Goal: Information Seeking & Learning: Learn about a topic

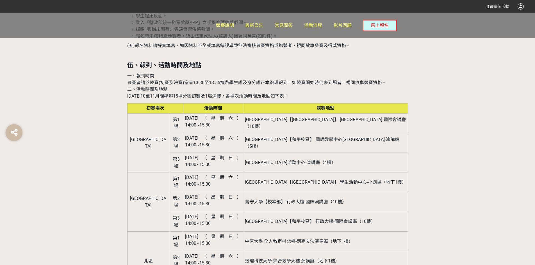
scroll to position [674, 0]
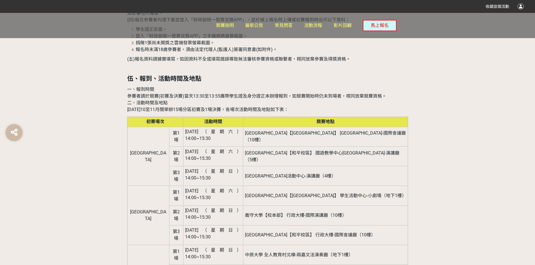
drag, startPoint x: 250, startPoint y: 231, endPoint x: 206, endPoint y: 227, distance: 44.5
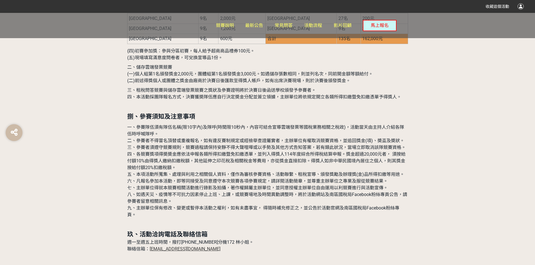
scroll to position [1740, 0]
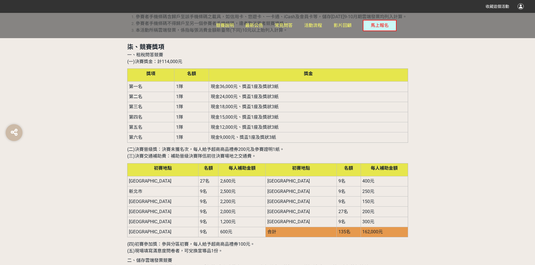
scroll to position [1412, 0]
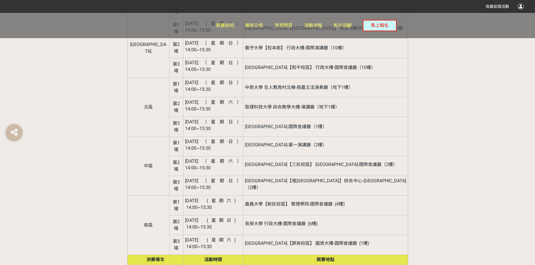
drag, startPoint x: 303, startPoint y: 122, endPoint x: 307, endPoint y: 138, distance: 16.2
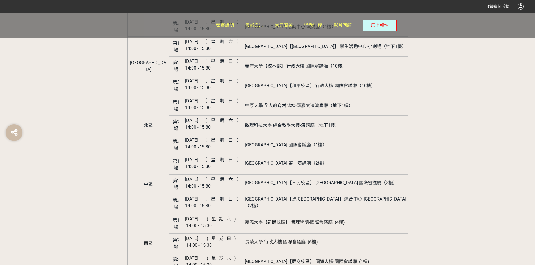
drag, startPoint x: 307, startPoint y: 138, endPoint x: 235, endPoint y: 181, distance: 83.9
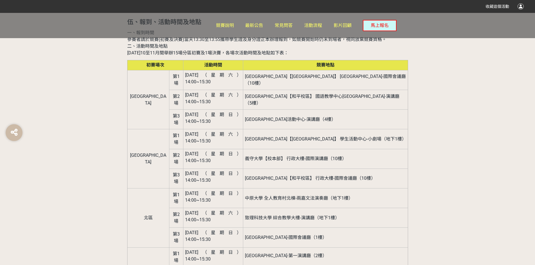
scroll to position [739, 0]
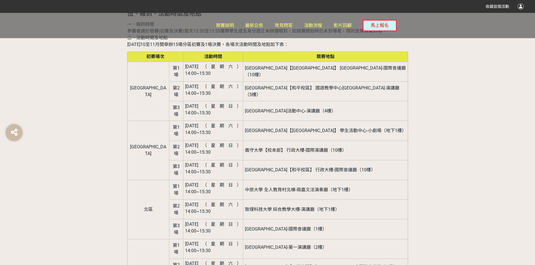
drag, startPoint x: 179, startPoint y: 158, endPoint x: 97, endPoint y: 141, distance: 83.9
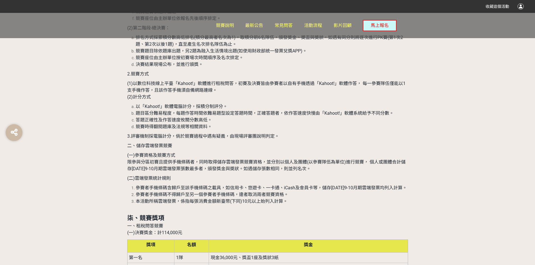
scroll to position [1300, 0]
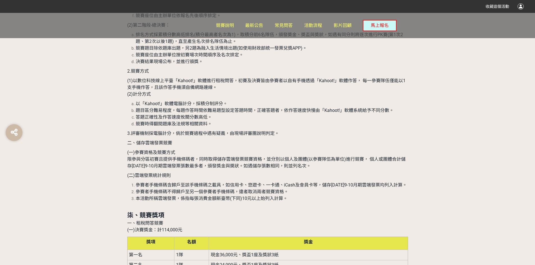
drag, startPoint x: 188, startPoint y: 138, endPoint x: 150, endPoint y: 166, distance: 47.9
drag, startPoint x: 140, startPoint y: 179, endPoint x: 369, endPoint y: 246, distance: 238.6
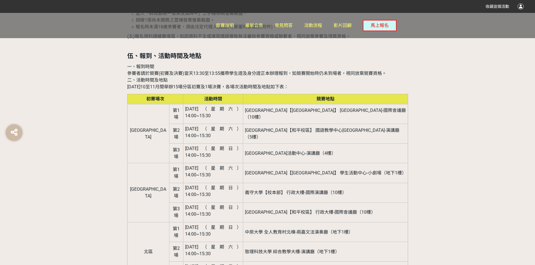
scroll to position [711, 0]
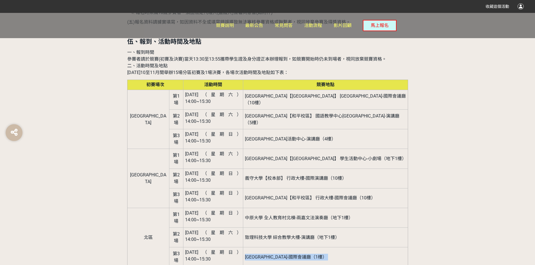
drag, startPoint x: 260, startPoint y: 166, endPoint x: 260, endPoint y: 179, distance: 13.2
click at [260, 179] on tbody "[GEOGRAPHIC_DATA] [DATE]（星期六） 14:00~15:30 [GEOGRAPHIC_DATA]【[GEOGRAPHIC_DATA]】 …" at bounding box center [267, 252] width 280 height 325
drag, startPoint x: 259, startPoint y: 168, endPoint x: 255, endPoint y: 191, distance: 23.6
click at [255, 191] on tbody "[GEOGRAPHIC_DATA] [DATE]（星期六） 14:00~15:30 [GEOGRAPHIC_DATA]【[GEOGRAPHIC_DATA]】 …" at bounding box center [267, 252] width 280 height 325
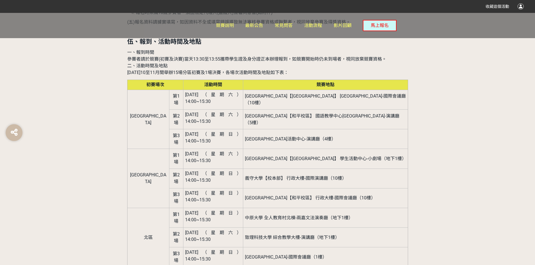
drag, startPoint x: 253, startPoint y: 171, endPoint x: 259, endPoint y: 184, distance: 15.0
click at [259, 184] on tbody "[GEOGRAPHIC_DATA] [DATE]（星期六） 14:00~15:30 [GEOGRAPHIC_DATA]【[GEOGRAPHIC_DATA]】 …" at bounding box center [267, 252] width 280 height 325
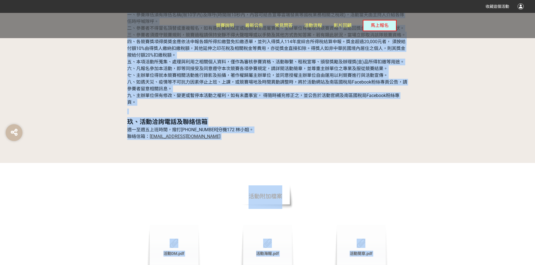
scroll to position [1833, 0]
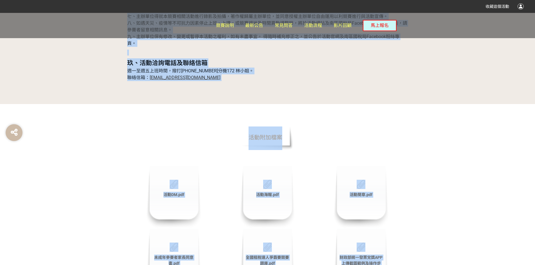
drag, startPoint x: 168, startPoint y: 173, endPoint x: 373, endPoint y: 278, distance: 230.0
click at [365, 163] on section "活動附加檔案 活動DM.pdf 活動海報.pdf 活動簡章.pdf 未成年參賽者家長同意書.pdf 全國租稅達人爭霸賽競賽題庫.pdf 財政部統一發票兌獎AP…" at bounding box center [267, 222] width 535 height 236
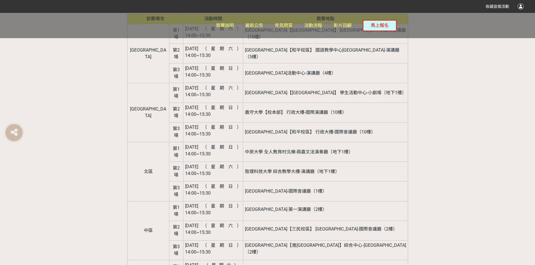
scroll to position [767, 0]
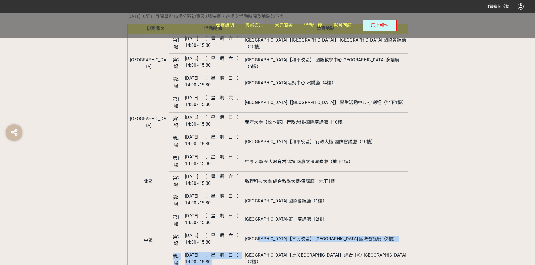
drag, startPoint x: 265, startPoint y: 143, endPoint x: 282, endPoint y: 134, distance: 18.8
click at [282, 134] on tbody "[GEOGRAPHIC_DATA] [DATE]（星期六） 14:00~15:30 [GEOGRAPHIC_DATA]【[GEOGRAPHIC_DATA]】 …" at bounding box center [267, 196] width 280 height 325
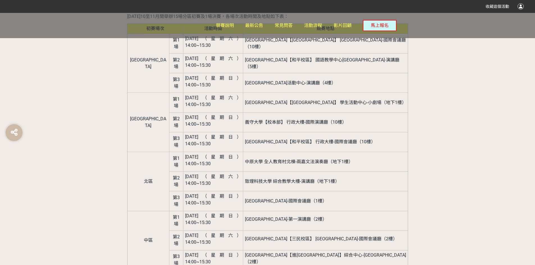
click at [271, 250] on td "[GEOGRAPHIC_DATA]【進[GEOGRAPHIC_DATA]】綜合中心-[GEOGRAPHIC_DATA]（2樓）" at bounding box center [325, 260] width 164 height 20
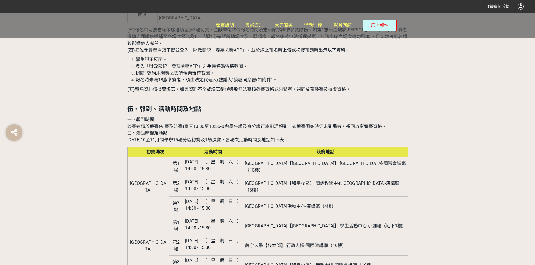
scroll to position [626, 0]
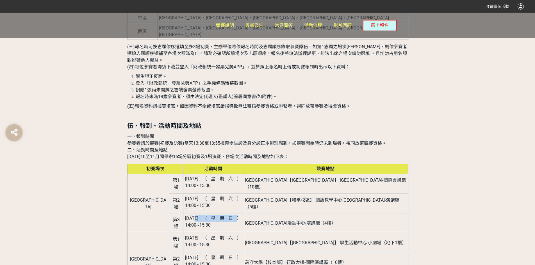
drag, startPoint x: 177, startPoint y: 164, endPoint x: 196, endPoint y: 162, distance: 19.2
click at [196, 216] on span "[DATE]（星期日） 14:00~15:30" at bounding box center [213, 222] width 56 height 12
drag, startPoint x: 261, startPoint y: 166, endPoint x: 287, endPoint y: 161, distance: 26.3
click at [287, 214] on td "[GEOGRAPHIC_DATA]活動中心-演講廳（4樓）" at bounding box center [325, 224] width 164 height 20
click at [293, 214] on td "[GEOGRAPHIC_DATA]活動中心-演講廳（4樓）" at bounding box center [325, 224] width 164 height 20
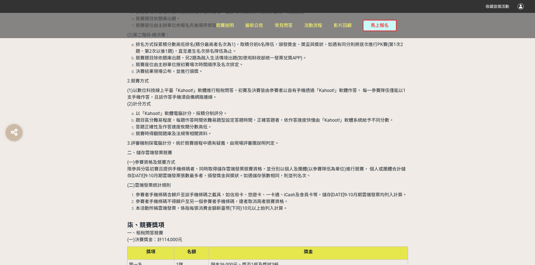
scroll to position [1300, 0]
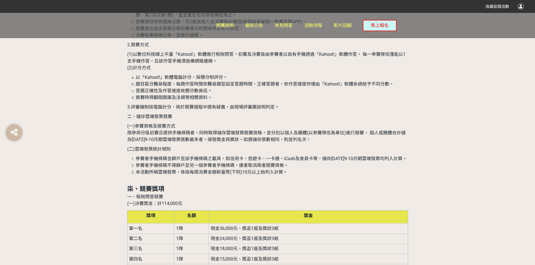
scroll to position [1330, 0]
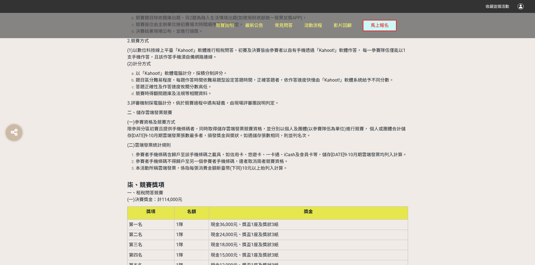
drag, startPoint x: 134, startPoint y: 138, endPoint x: 150, endPoint y: 135, distance: 15.6
drag, startPoint x: 323, startPoint y: 195, endPoint x: 306, endPoint y: 196, distance: 16.9
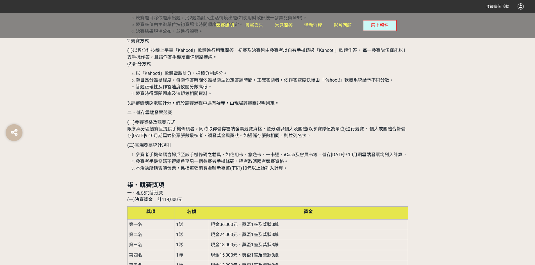
drag, startPoint x: 175, startPoint y: 213, endPoint x: 163, endPoint y: 213, distance: 11.8
drag, startPoint x: 220, startPoint y: 185, endPoint x: 188, endPoint y: 185, distance: 32.0
